Goal: Check status

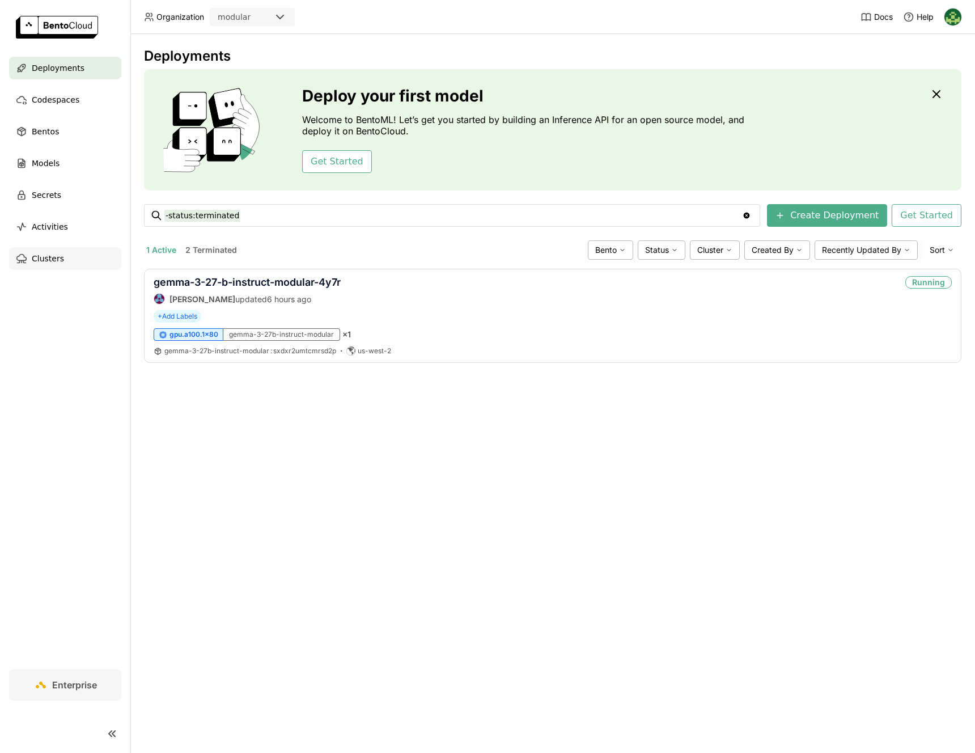
click at [67, 252] on div "Clusters" at bounding box center [65, 258] width 112 height 23
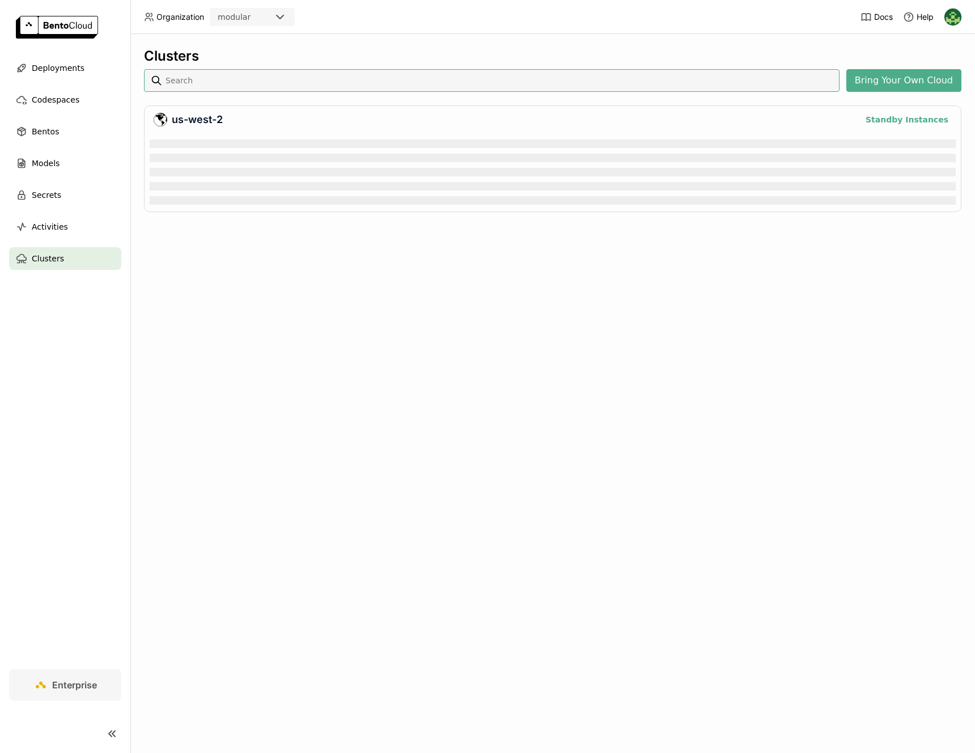
scroll to position [69, 801]
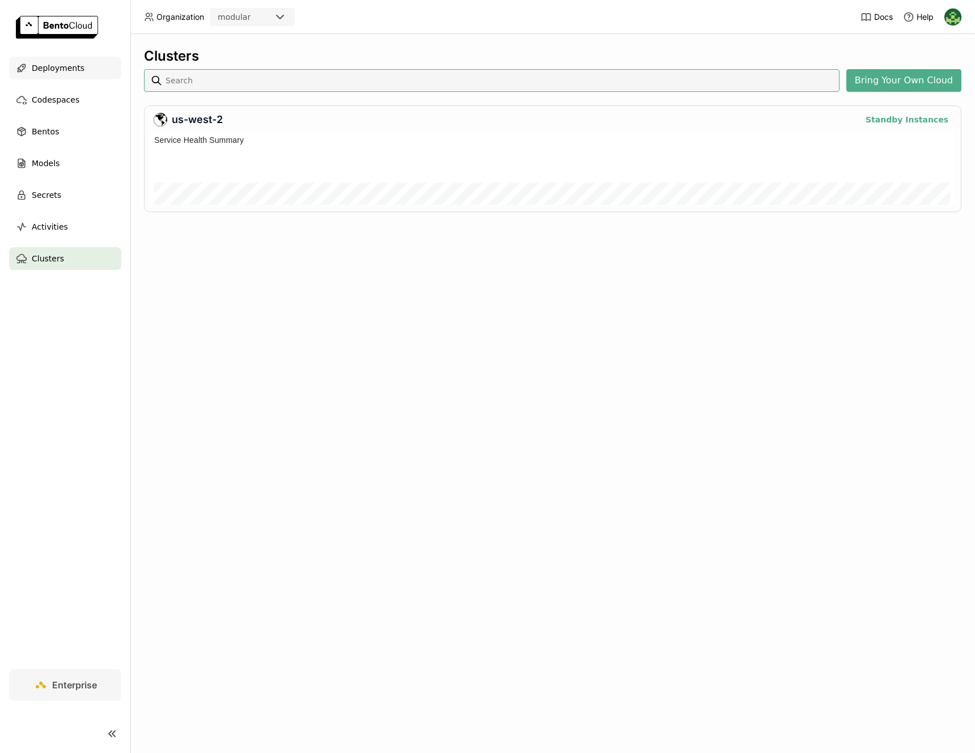
click at [70, 72] on span "Deployments" at bounding box center [58, 68] width 53 height 14
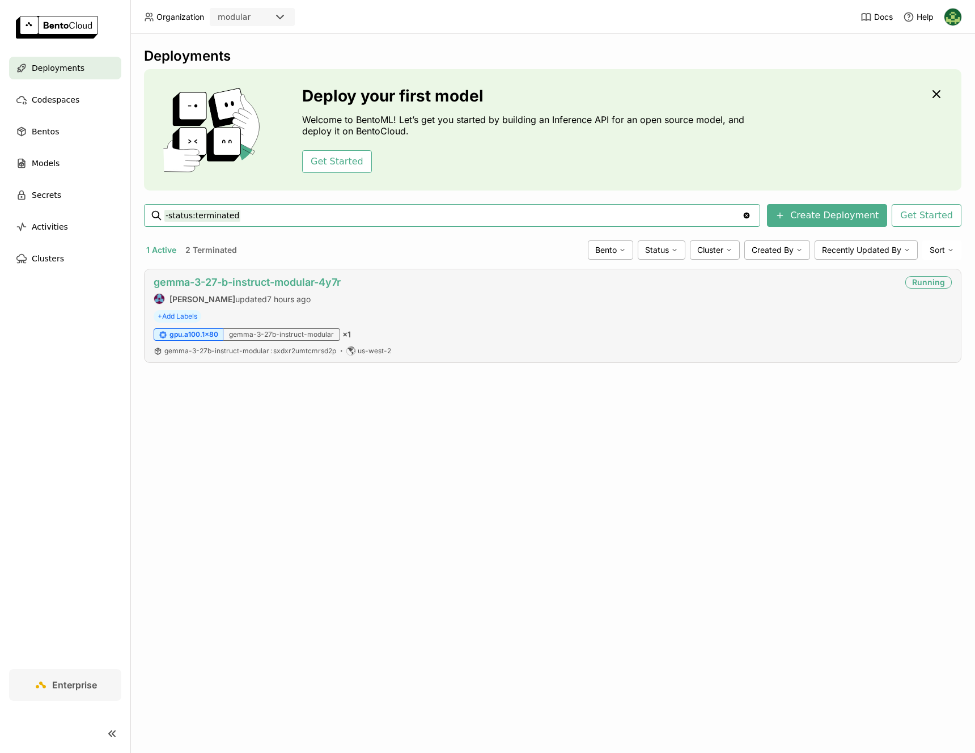
click at [266, 282] on link "gemma-3-27-b-instruct-modular-4y7r" at bounding box center [247, 282] width 187 height 12
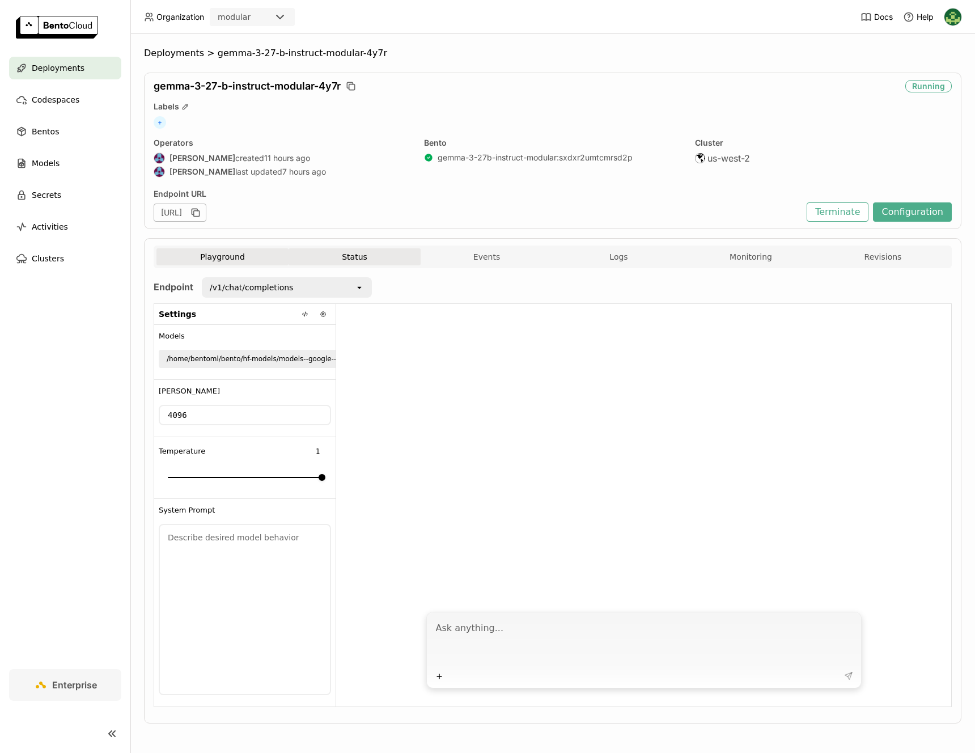
click at [352, 254] on button "Status" at bounding box center [355, 256] width 132 height 17
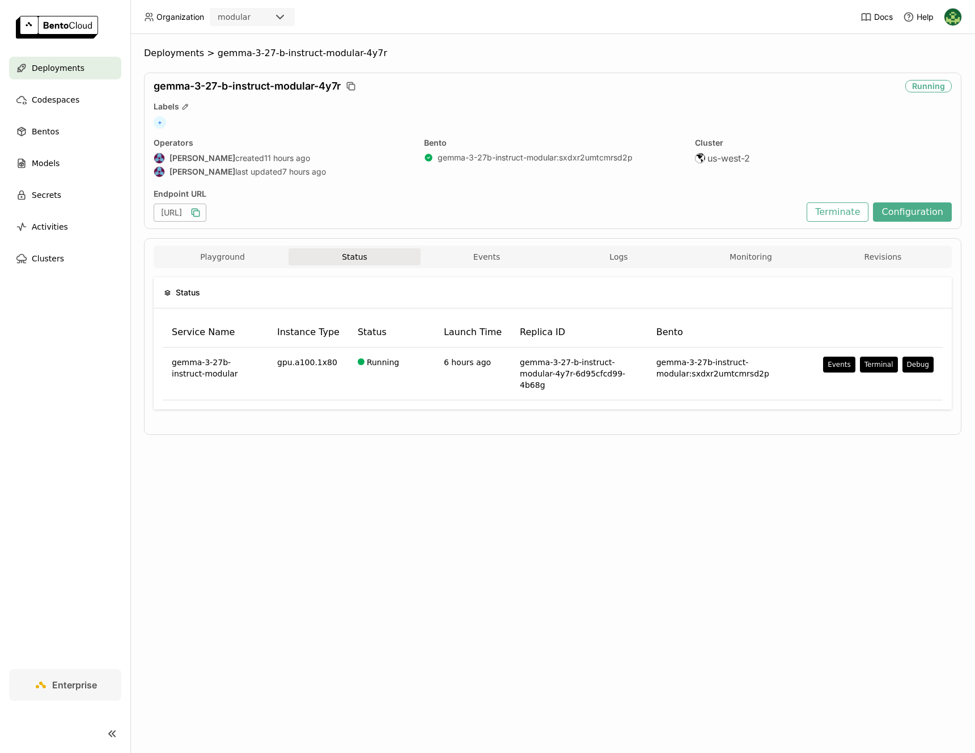
click at [201, 213] on icon "button" at bounding box center [195, 212] width 11 height 11
click at [235, 262] on button "Playground" at bounding box center [222, 256] width 132 height 17
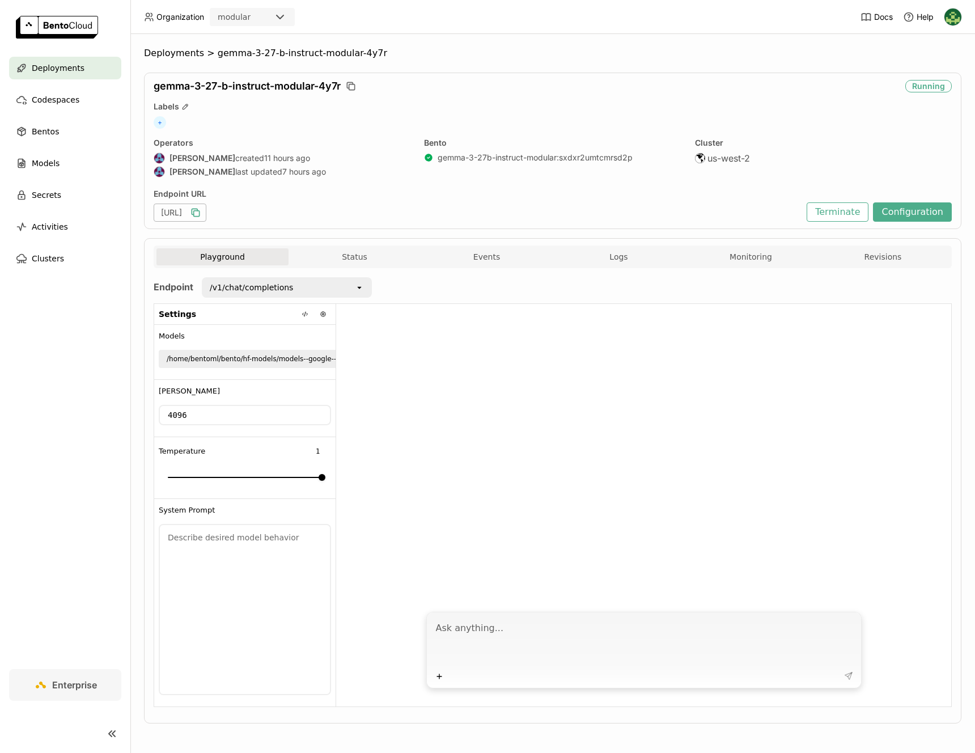
click at [275, 294] on div "/v1/chat/completions" at bounding box center [279, 287] width 152 height 18
click at [681, 69] on div "Deployments > gemma-3-27-b-instruct-modular-4y7r gemma-3-27-b-instruct-modular-…" at bounding box center [552, 394] width 817 height 693
